Goal: Task Accomplishment & Management: Manage account settings

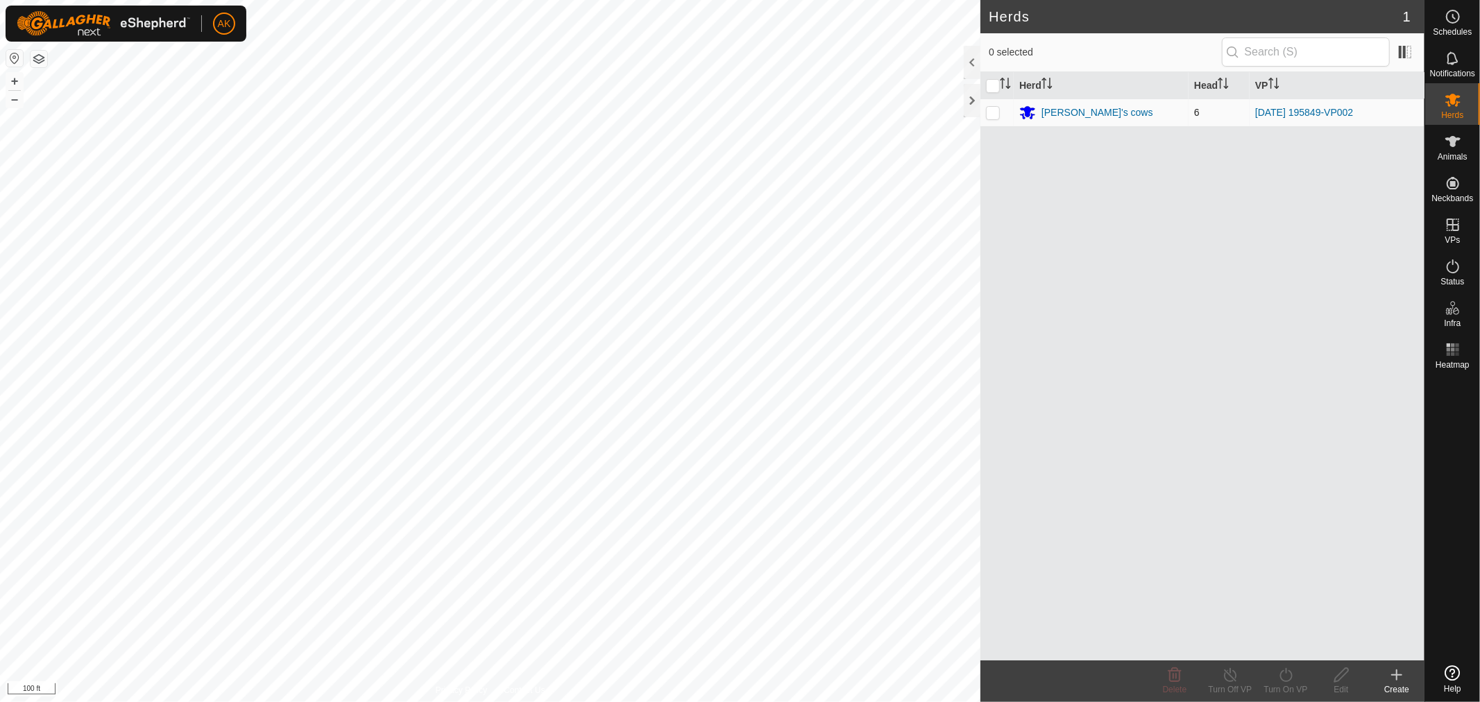
click at [997, 115] on p-checkbox at bounding box center [993, 112] width 14 height 11
checkbox input "true"
click at [1060, 114] on div "[PERSON_NAME]'s cows" at bounding box center [1098, 112] width 112 height 15
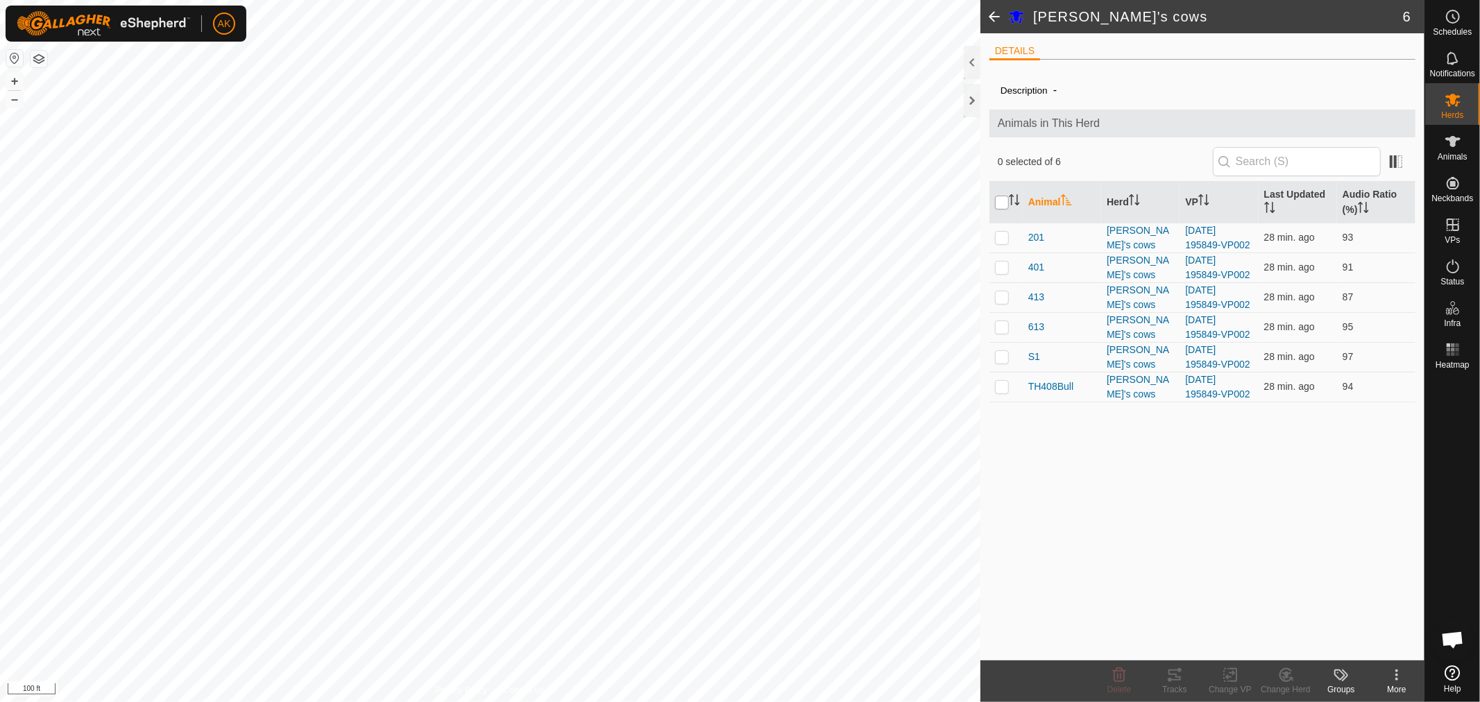
click at [1001, 205] on input "checkbox" at bounding box center [1002, 203] width 14 height 14
checkbox input "true"
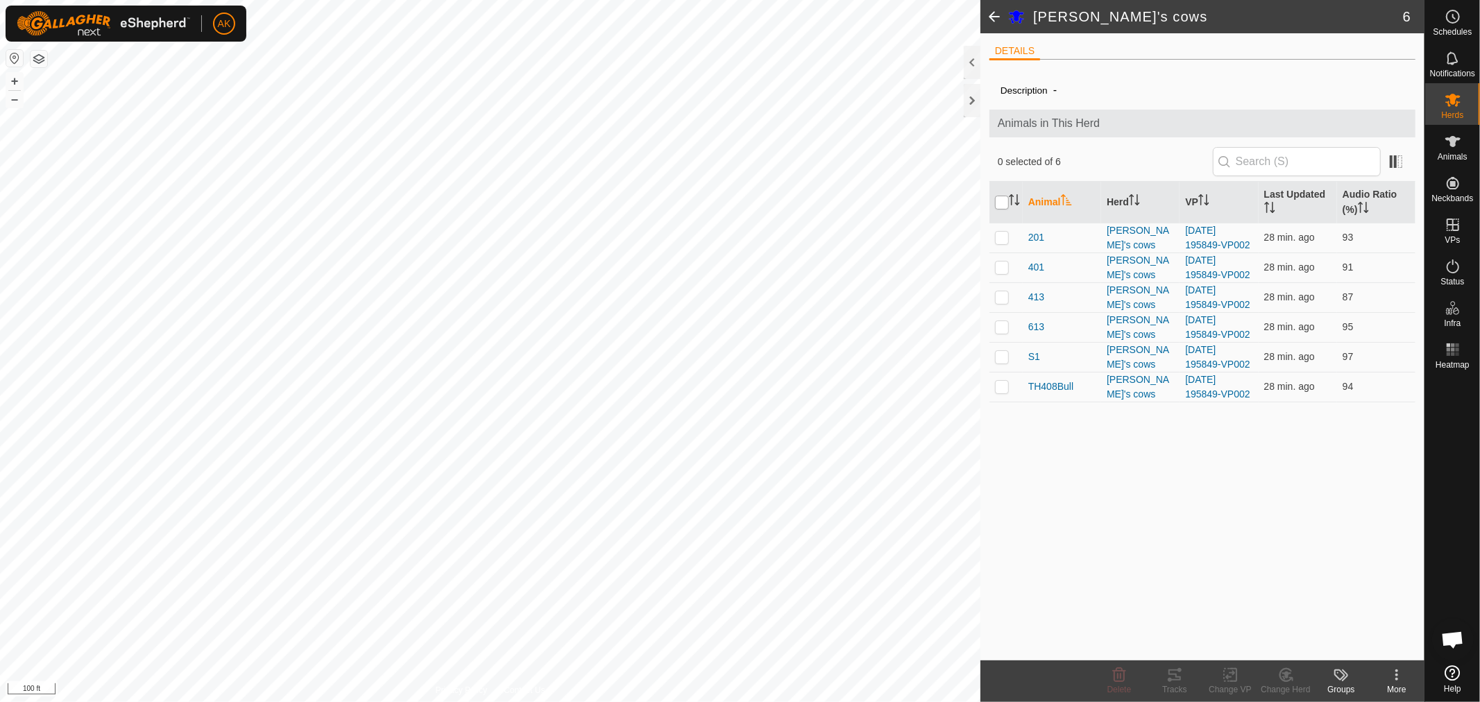
checkbox input "true"
click at [1172, 682] on icon at bounding box center [1175, 675] width 17 height 17
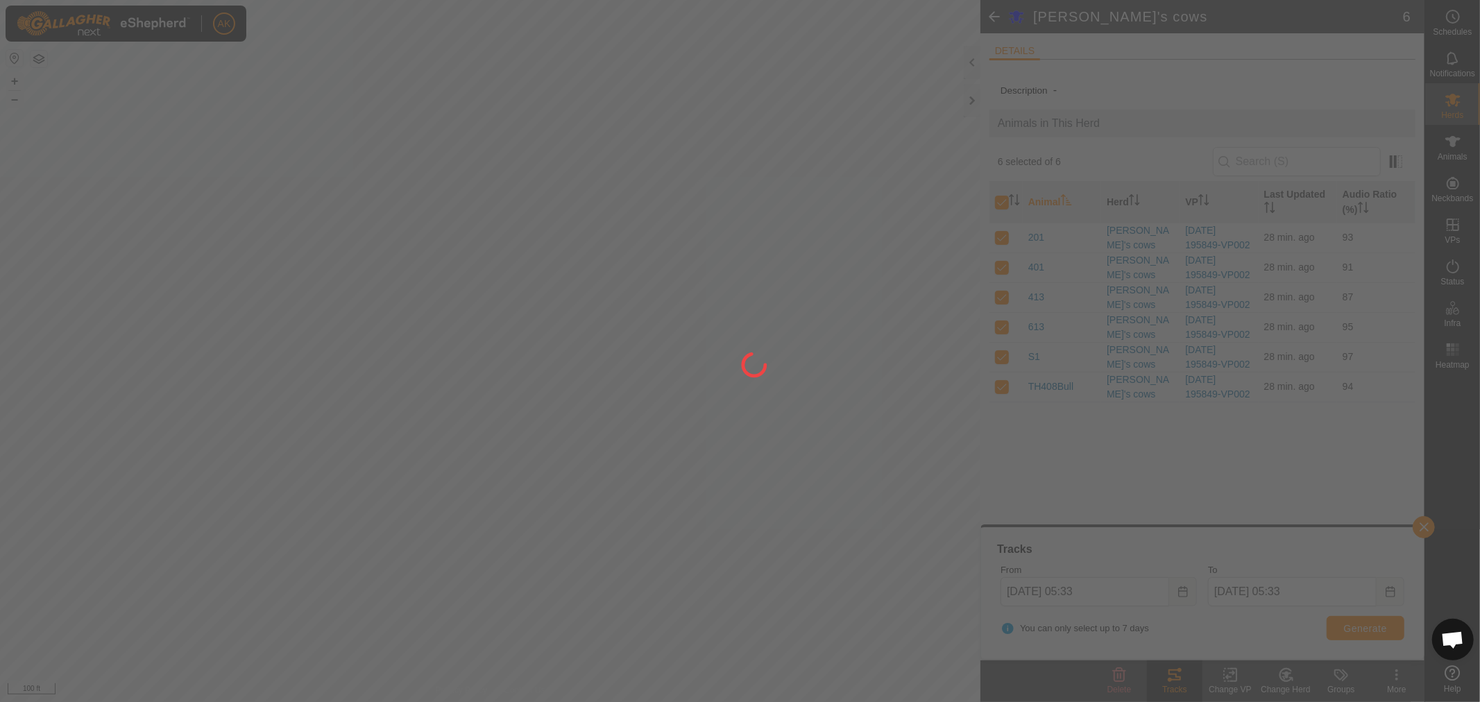
click at [1385, 632] on div at bounding box center [740, 351] width 1480 height 702
